Goal: Navigation & Orientation: Understand site structure

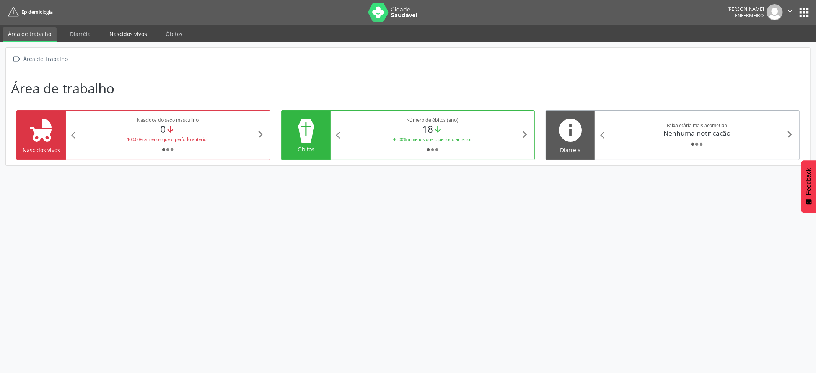
click at [115, 30] on link "Nascidos vivos" at bounding box center [128, 33] width 48 height 13
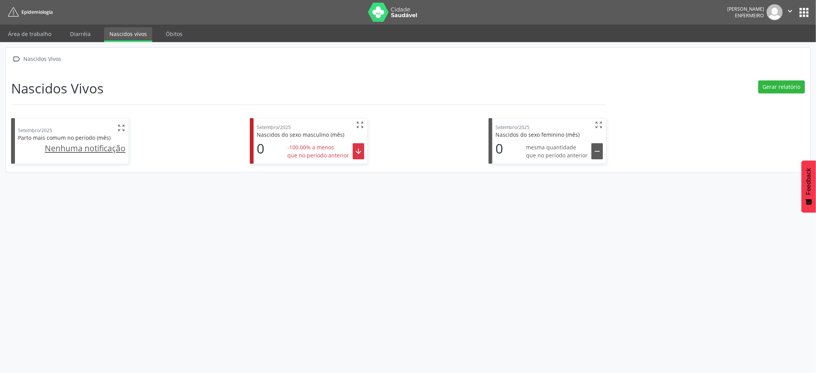
click at [144, 35] on link "Nascidos vivos" at bounding box center [128, 34] width 48 height 15
click at [171, 35] on link "Óbitos" at bounding box center [174, 33] width 28 height 13
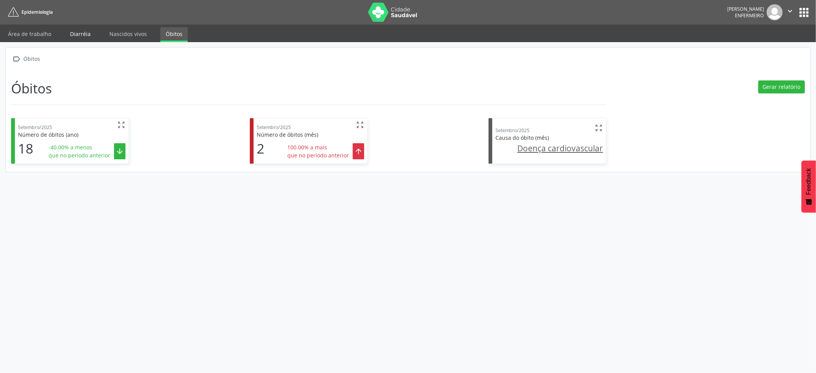
click at [76, 35] on link "Diarréia" at bounding box center [80, 33] width 31 height 13
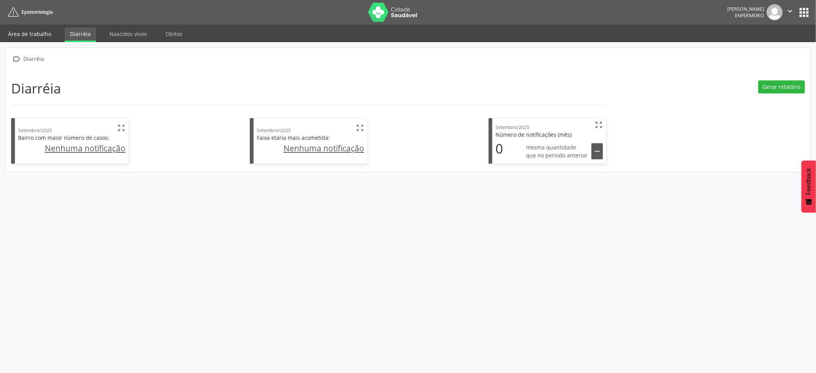
click at [50, 35] on link "Área de trabalho" at bounding box center [30, 33] width 54 height 13
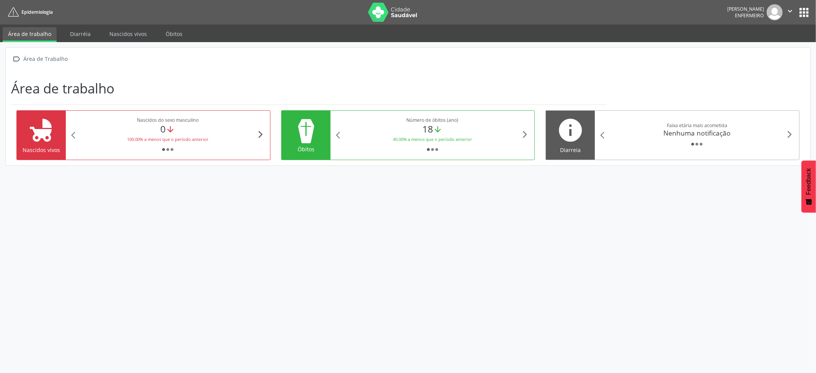
click at [262, 131] on icon "arrow_forward_ios" at bounding box center [260, 134] width 8 height 8
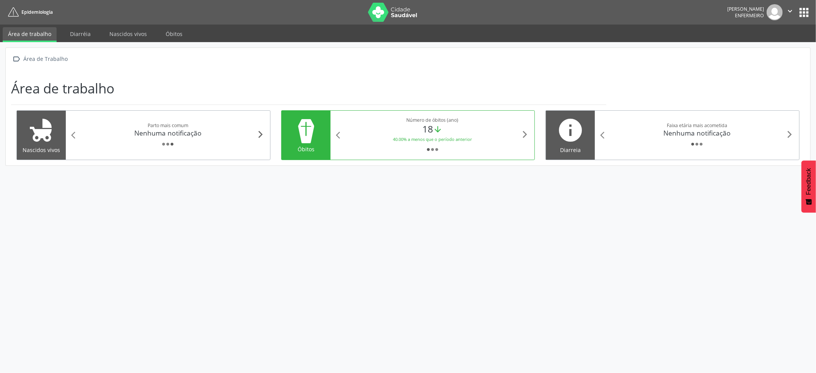
click at [262, 131] on icon "arrow_forward_ios" at bounding box center [260, 134] width 8 height 8
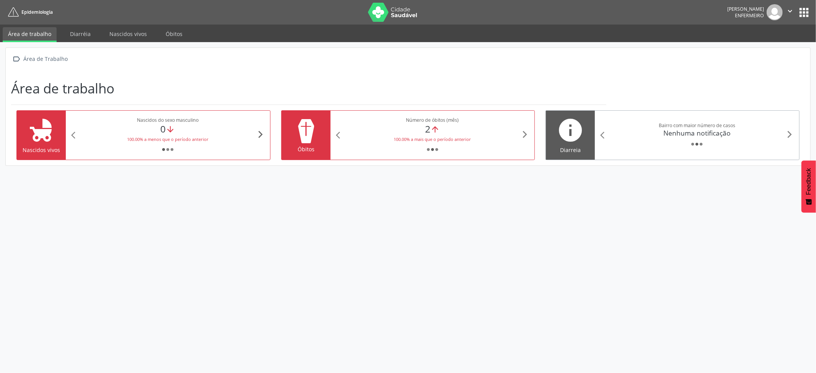
click at [262, 131] on icon "arrow_forward_ios" at bounding box center [260, 134] width 8 height 8
click at [801, 13] on button "apps" at bounding box center [803, 12] width 13 height 13
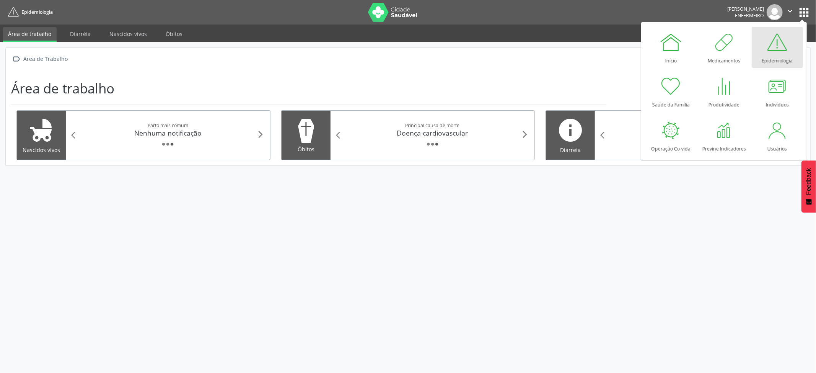
click at [778, 44] on div at bounding box center [777, 42] width 23 height 23
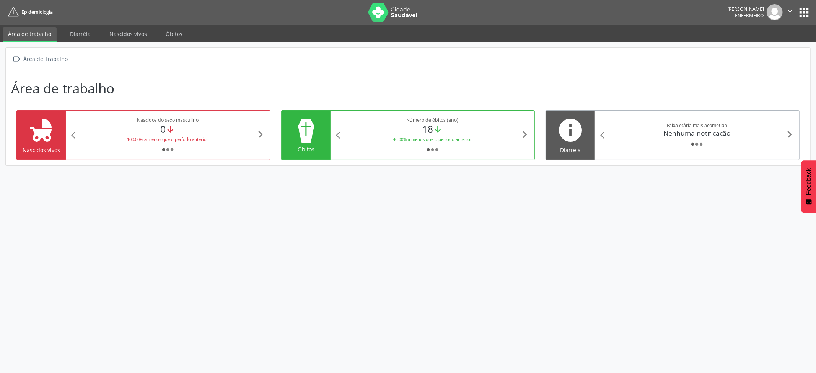
click at [801, 11] on button "apps" at bounding box center [803, 12] width 13 height 13
click at [629, 199] on div " Área de Trabalho Área de trabalho child_friendly Nascidos vivos arrow_back_io…" at bounding box center [408, 207] width 816 height 331
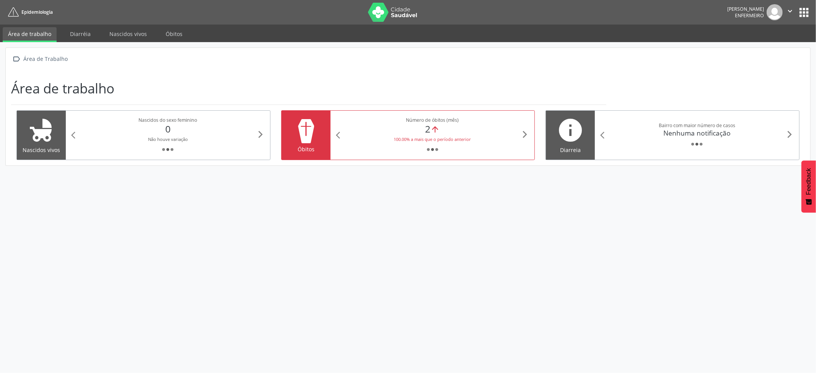
click at [787, 125] on div "arrow_back_ios Bairro com maior número de casos Nenhuma notificação fiber_manua…" at bounding box center [697, 135] width 204 height 49
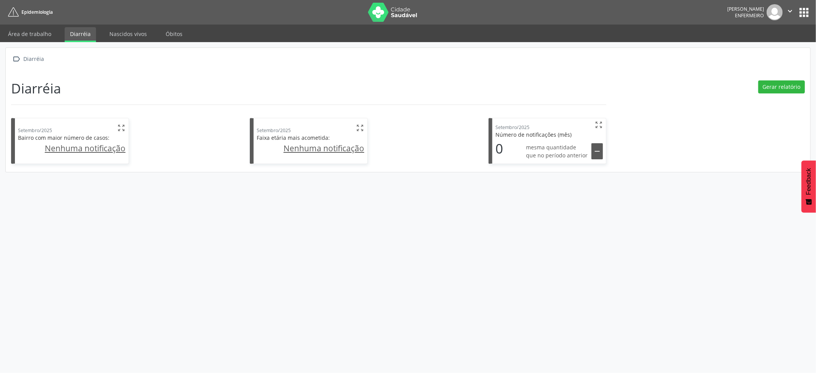
click at [797, 11] on button "" at bounding box center [790, 12] width 15 height 16
click at [697, 24] on nav "Epidemiologia Andrea Miranda Poroca Enfermeiro  Configurações Sair apps" at bounding box center [408, 12] width 816 height 24
click at [788, 13] on icon "" at bounding box center [790, 11] width 8 height 8
click at [802, 10] on button "apps" at bounding box center [803, 12] width 13 height 13
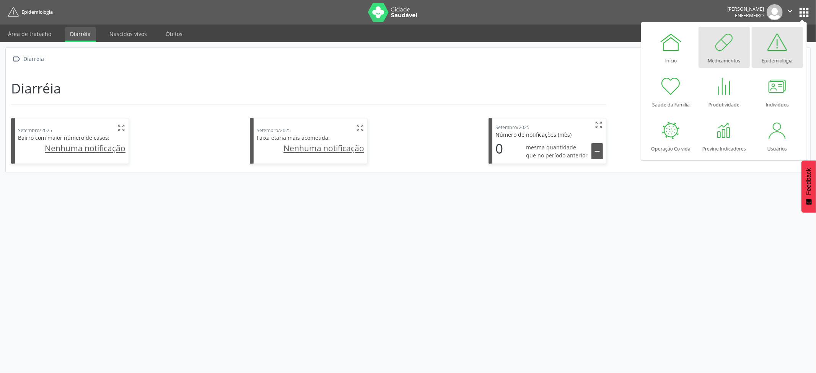
click at [723, 57] on div "Medicamentos" at bounding box center [724, 59] width 33 height 10
